Goal: Task Accomplishment & Management: Manage account settings

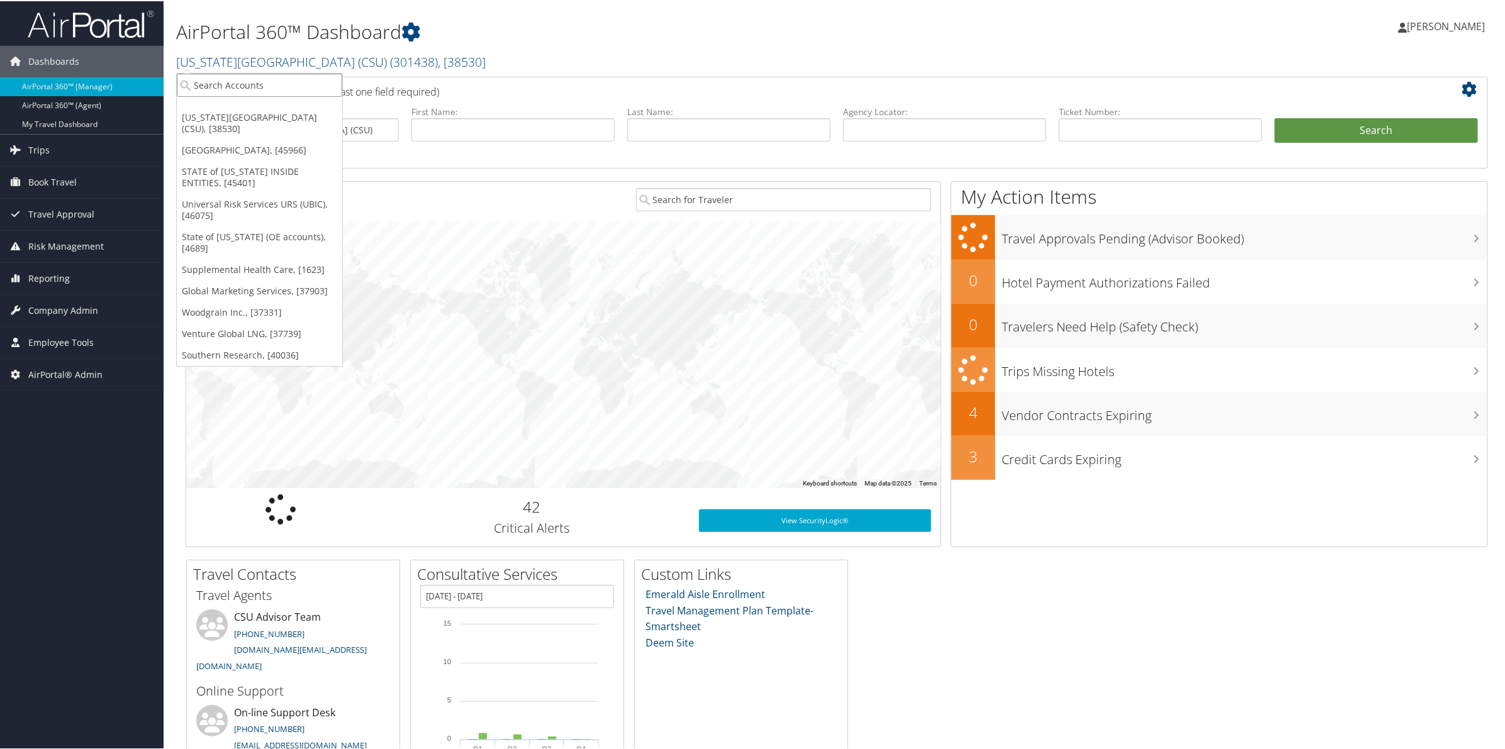
click at [243, 87] on input "search" at bounding box center [259, 83] width 165 height 23
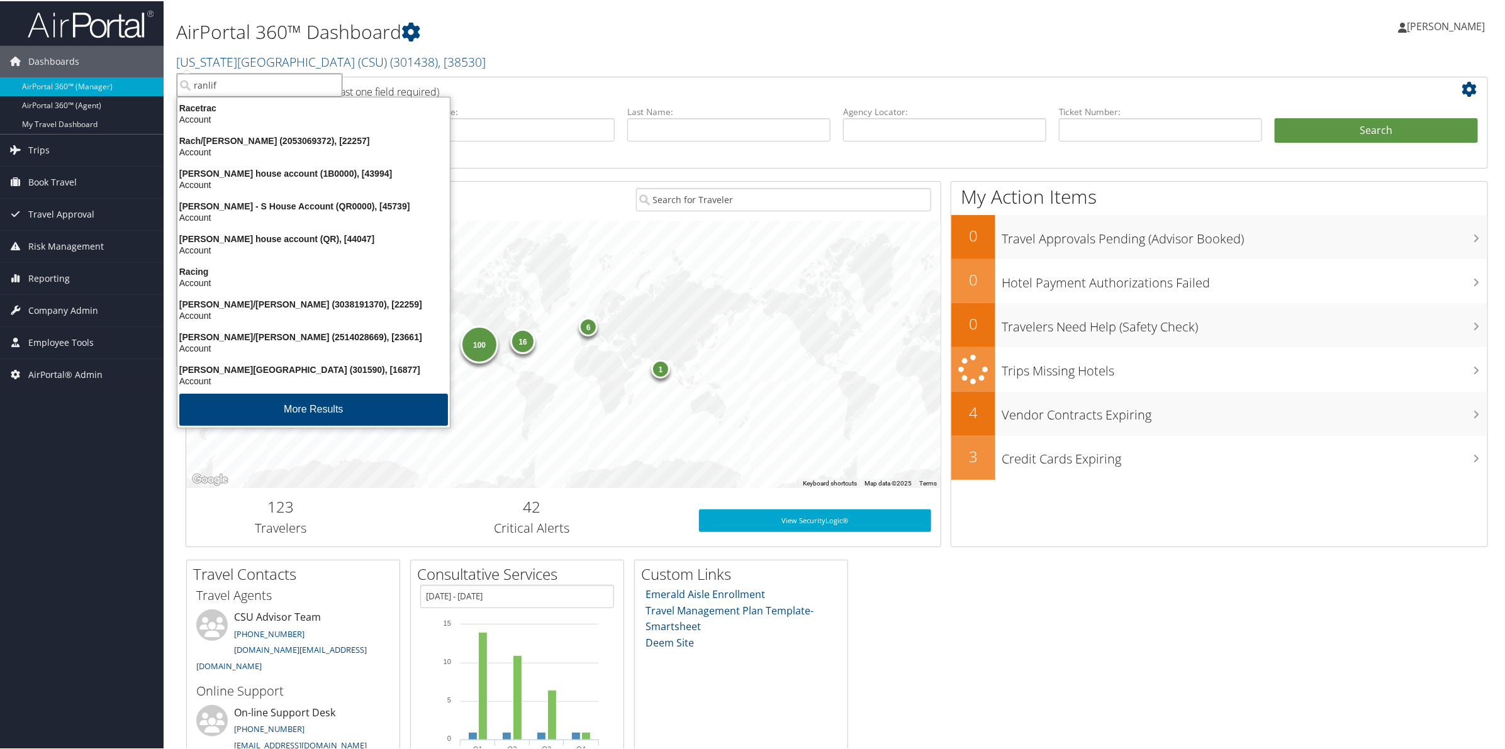
type input "ranlife"
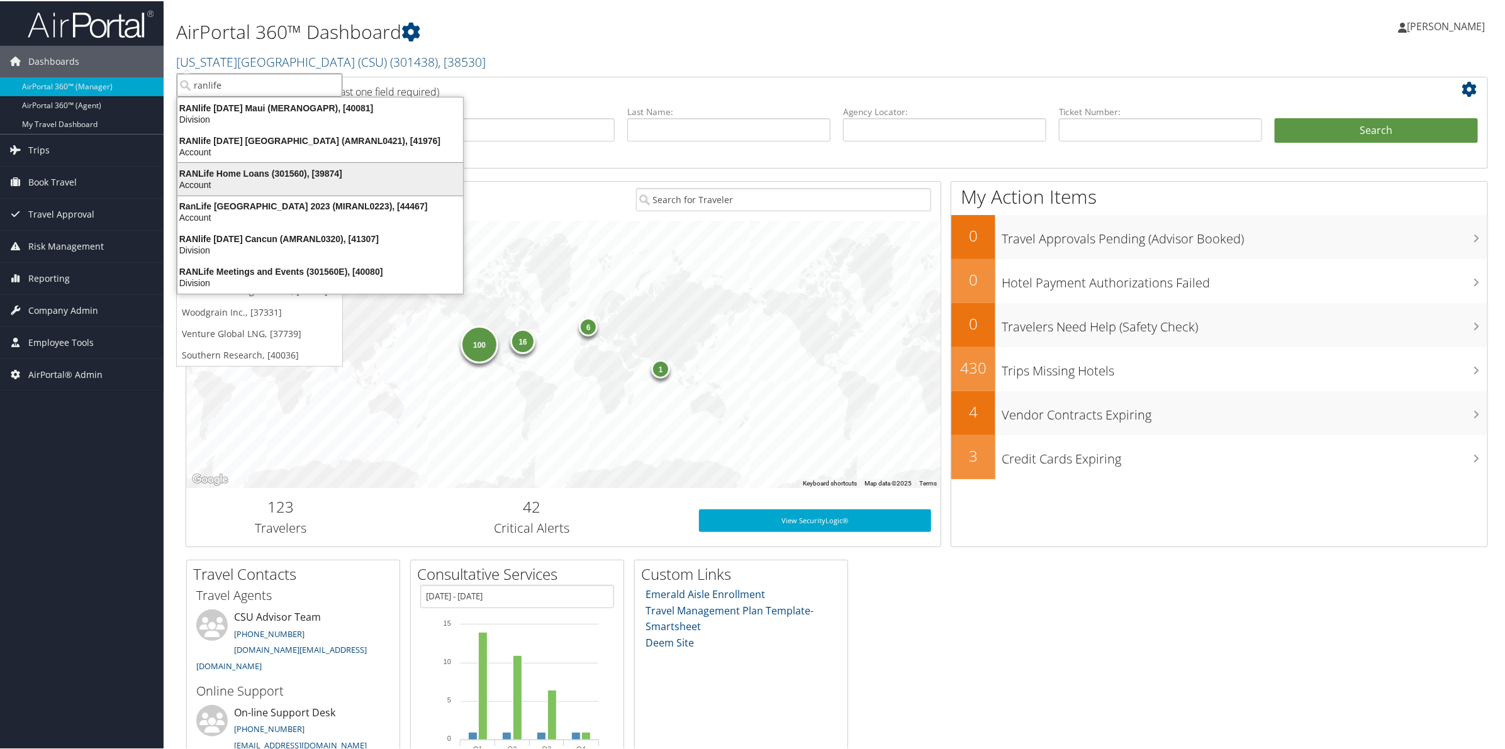
click at [240, 167] on div "RANLife Home Loans (301560), [39874]" at bounding box center [320, 172] width 301 height 11
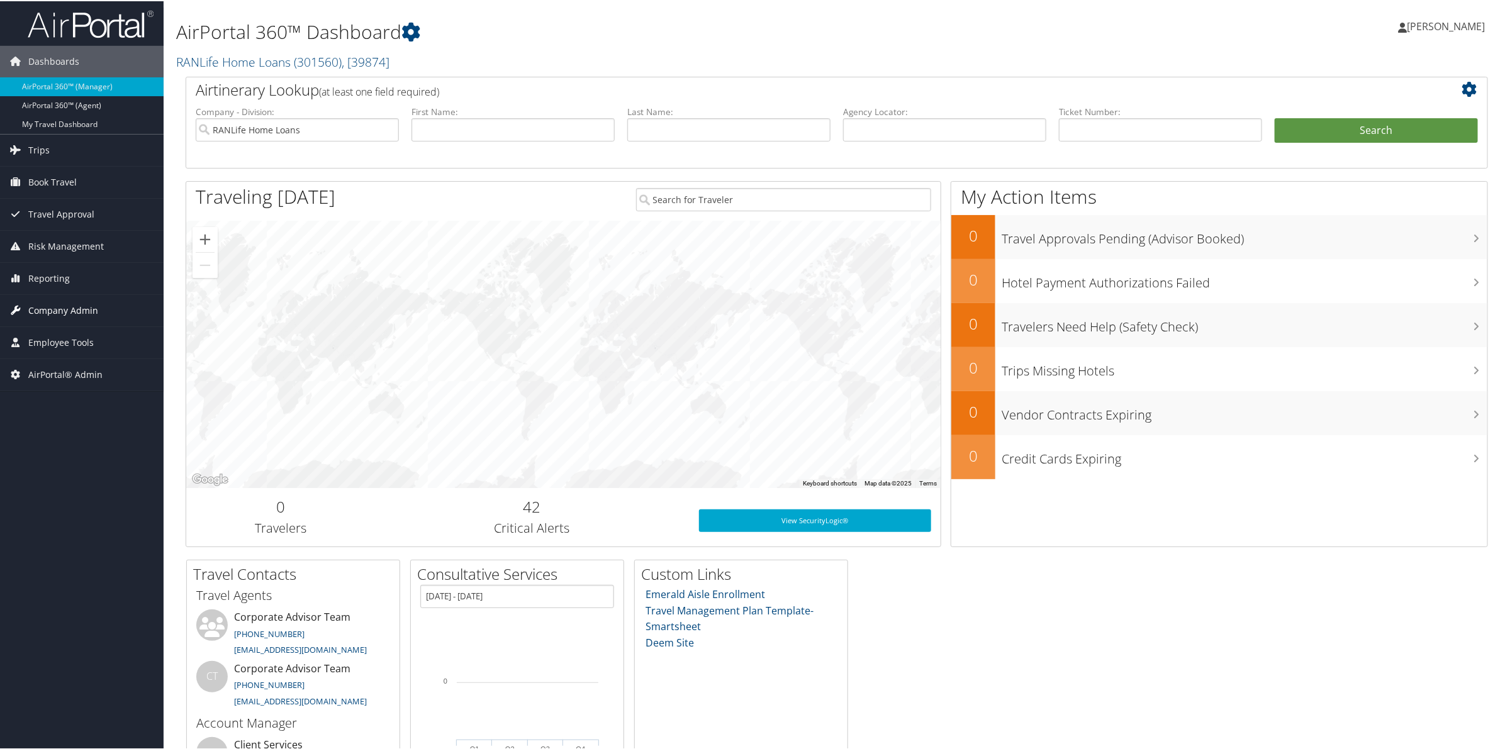
click at [74, 307] on span "Company Admin" at bounding box center [63, 309] width 70 height 31
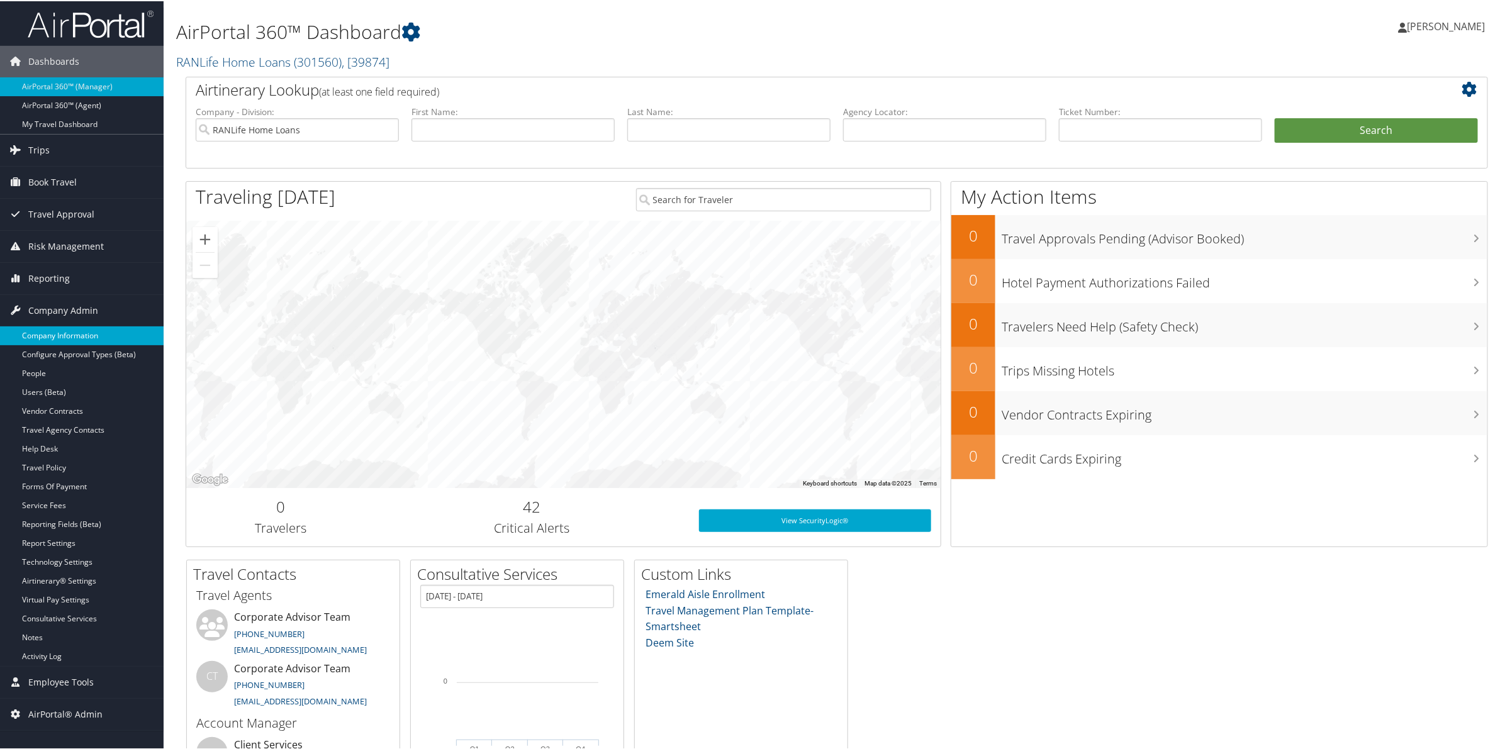
click at [70, 331] on link "Company Information" at bounding box center [82, 334] width 164 height 19
